Goal: Task Accomplishment & Management: Manage account settings

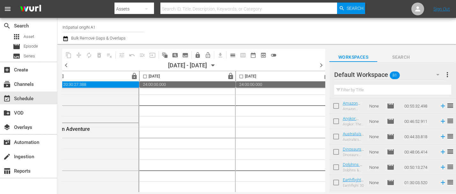
scroll to position [2912, 330]
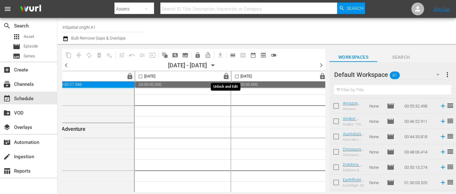
click at [224, 76] on span "lock" at bounding box center [226, 76] width 7 height 7
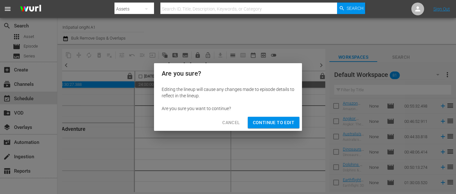
click at [270, 123] on span "Continue to Edit" at bounding box center [273, 123] width 41 height 8
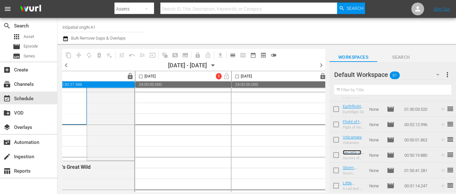
scroll to position [0, 330]
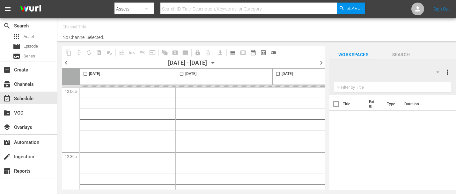
type input "InSpatial origIN A1 (2094)"
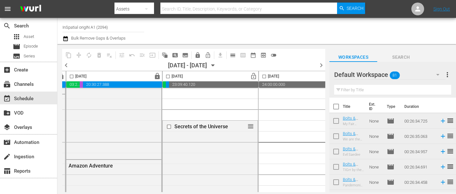
scroll to position [2868, 303]
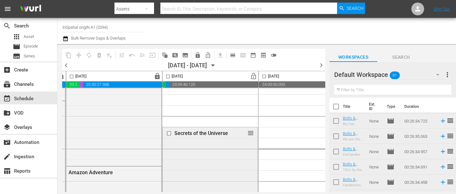
click at [170, 133] on input "checkbox" at bounding box center [169, 133] width 7 height 5
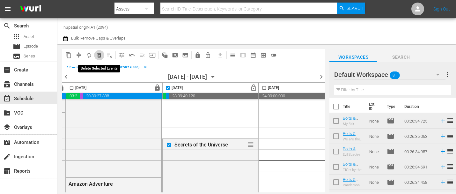
click at [99, 57] on span "delete_forever_outlined" at bounding box center [99, 55] width 6 height 6
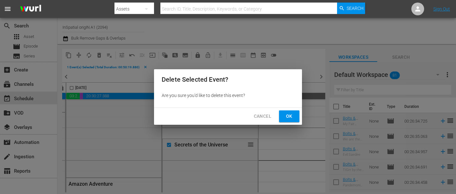
click at [277, 116] on div "Cancel Ok" at bounding box center [228, 116] width 148 height 17
click at [292, 115] on span "Ok" at bounding box center [289, 116] width 10 height 8
checkbox input "false"
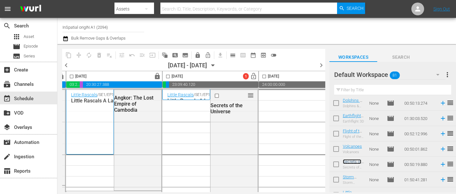
scroll to position [1160, 0]
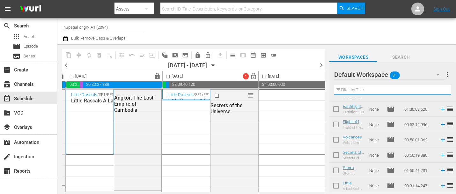
click at [353, 88] on input "text" at bounding box center [392, 90] width 117 height 10
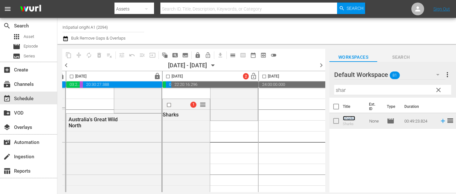
scroll to position [83, 303]
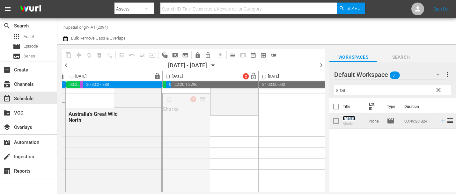
drag, startPoint x: 204, startPoint y: 99, endPoint x: 206, endPoint y: 123, distance: 24.6
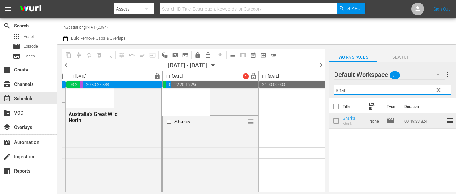
click at [351, 92] on input "shar" at bounding box center [392, 90] width 117 height 10
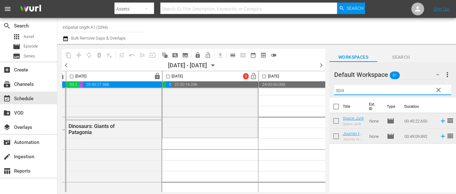
scroll to position [166, 303]
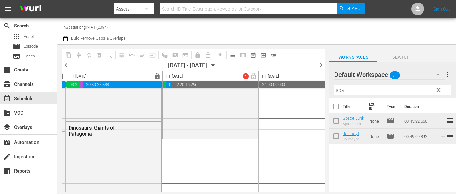
click at [346, 89] on input "spa" at bounding box center [392, 90] width 117 height 10
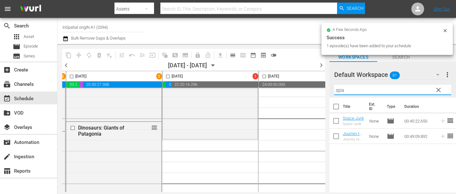
click at [341, 91] on input "spa" at bounding box center [392, 90] width 117 height 10
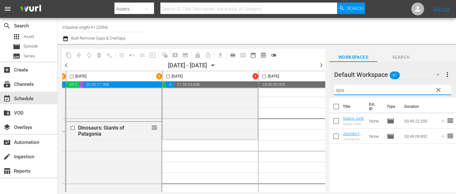
click at [341, 91] on input "spa" at bounding box center [392, 90] width 117 height 10
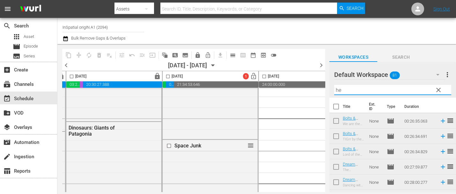
type input "h"
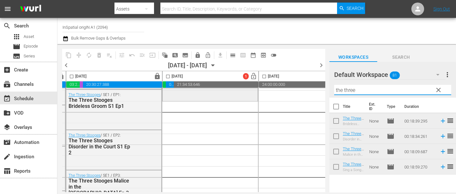
scroll to position [302, 303]
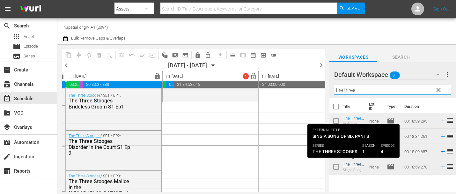
type input "the three"
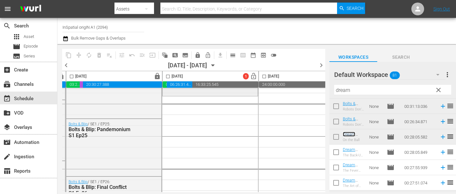
scroll to position [962, 303]
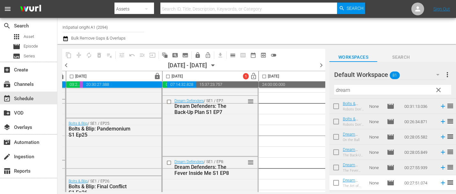
click at [345, 89] on input "dream" at bounding box center [392, 90] width 117 height 10
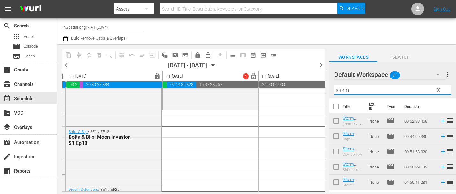
scroll to position [1071, 303]
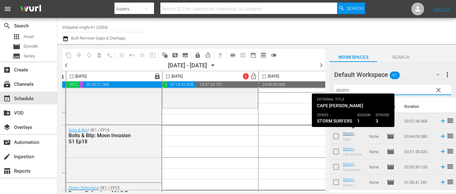
type input "storm"
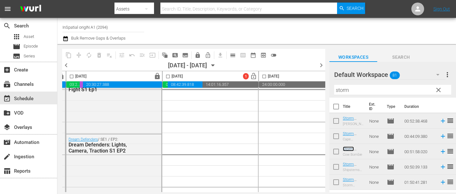
scroll to position [1286, 303]
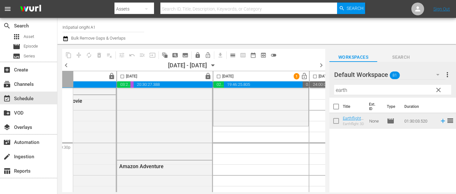
scroll to position [2874, 254]
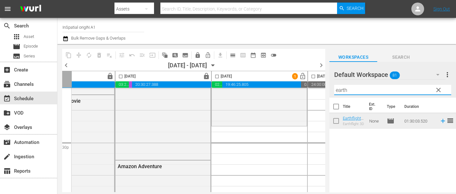
click at [351, 90] on input "earth" at bounding box center [392, 90] width 117 height 10
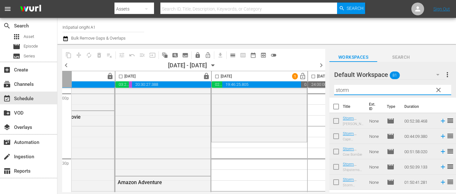
scroll to position [2859, 254]
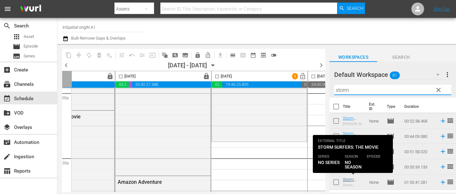
type input "storm"
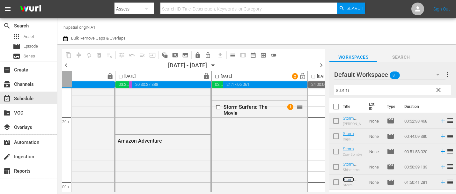
scroll to position [2898, 254]
click at [218, 109] on input "checkbox" at bounding box center [219, 108] width 7 height 5
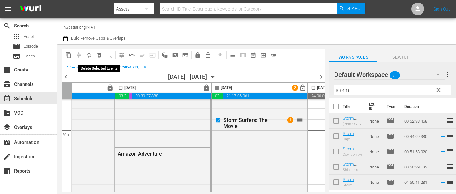
click at [99, 56] on span "delete_forever_outlined" at bounding box center [99, 55] width 6 height 6
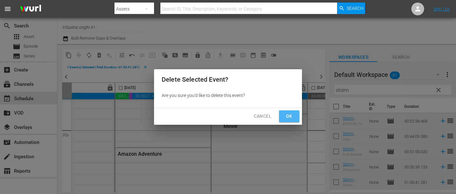
click at [284, 115] on span "Ok" at bounding box center [289, 116] width 10 height 8
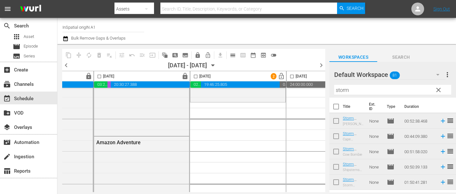
scroll to position [2898, 315]
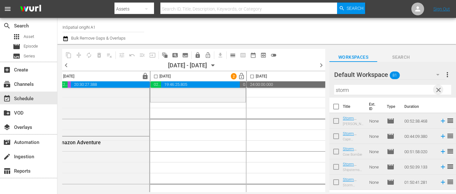
click at [439, 89] on span "clear" at bounding box center [439, 90] width 8 height 8
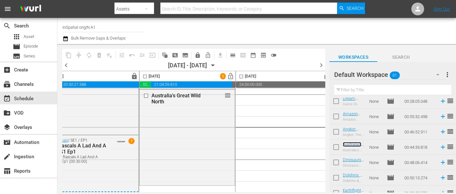
scroll to position [1160, 0]
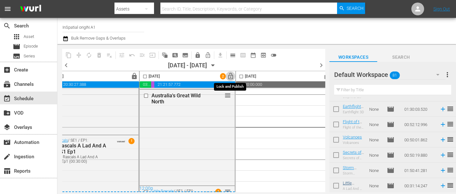
click at [230, 76] on span "lock_open" at bounding box center [230, 76] width 7 height 7
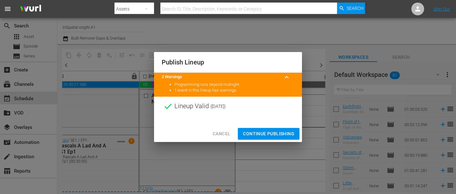
click at [270, 133] on span "Continue Publishing" at bounding box center [268, 134] width 51 height 8
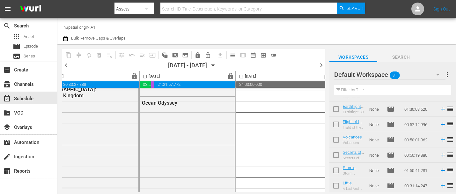
scroll to position [1863, 326]
